Goal: Navigation & Orientation: Find specific page/section

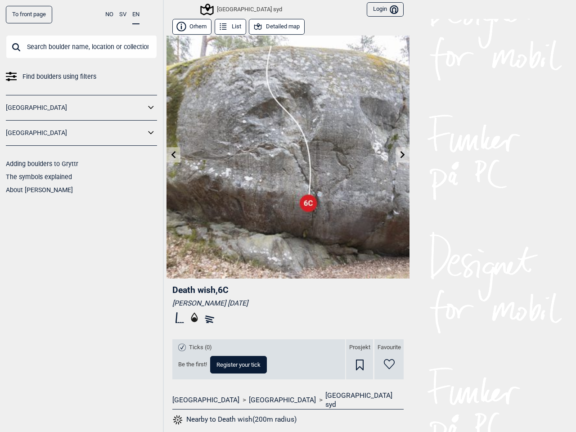
click at [288, 216] on img at bounding box center [288, 157] width 243 height 243
click at [109, 14] on button "NO" at bounding box center [109, 15] width 8 height 18
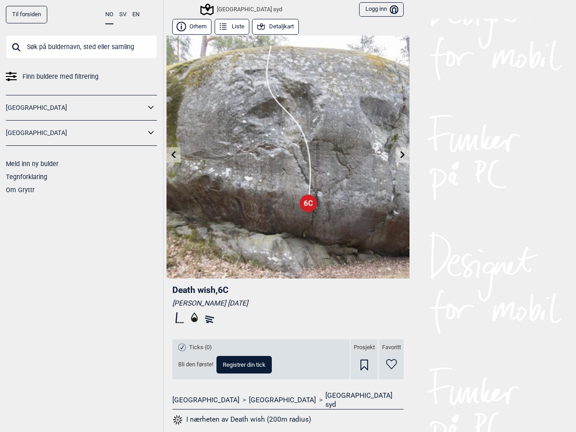
click at [123, 14] on button "SV" at bounding box center [122, 15] width 7 height 18
click at [136, 15] on button "EN" at bounding box center [135, 15] width 7 height 18
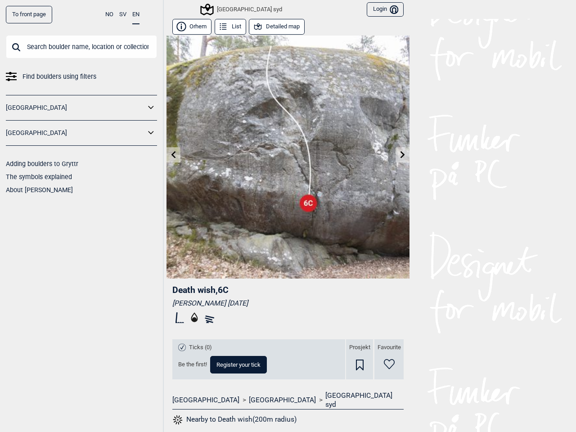
click at [151, 108] on icon at bounding box center [151, 107] width 12 height 13
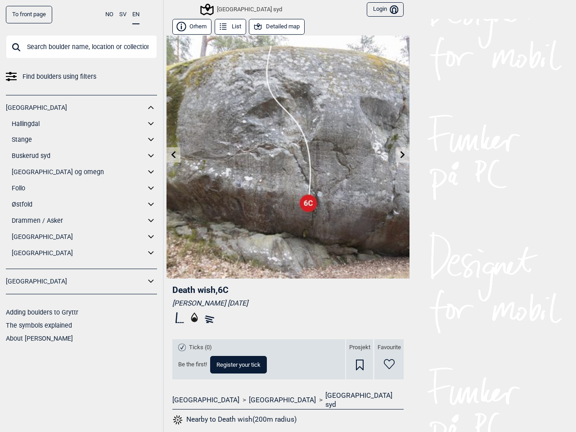
click at [151, 133] on div "[GEOGRAPHIC_DATA] Hallingdal Gol Ål Stange Kolomoen [GEOGRAPHIC_DATA] [GEOGRAPH…" at bounding box center [81, 182] width 151 height 174
click at [177, 9] on div "[GEOGRAPHIC_DATA] syd" at bounding box center [227, 9] width 110 height 15
click at [224, 9] on div "[GEOGRAPHIC_DATA] syd" at bounding box center [242, 9] width 81 height 11
click at [381, 9] on div at bounding box center [288, 216] width 576 height 432
click at [188, 27] on div at bounding box center [288, 216] width 576 height 432
